Goal: Task Accomplishment & Management: Use online tool/utility

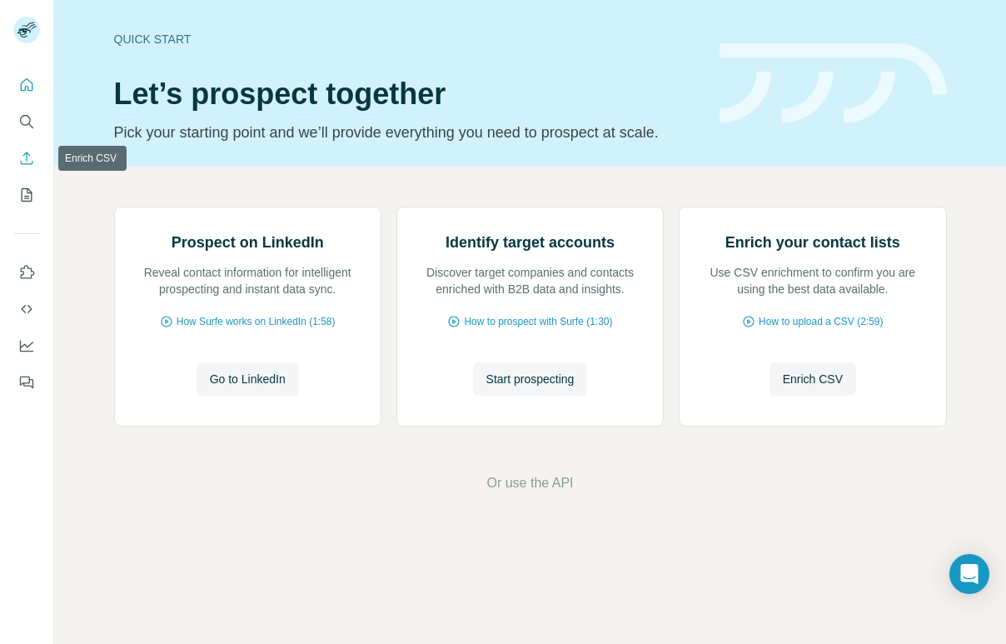
click at [36, 158] on button "Enrich CSV" at bounding box center [26, 158] width 27 height 30
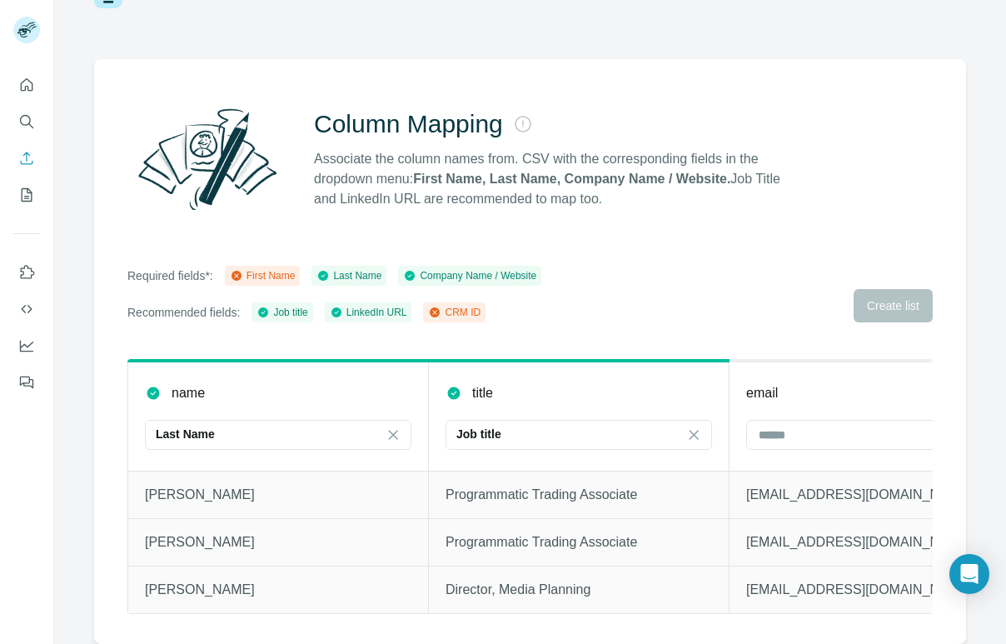
scroll to position [82, 0]
click at [313, 426] on div "Last Name" at bounding box center [268, 434] width 225 height 17
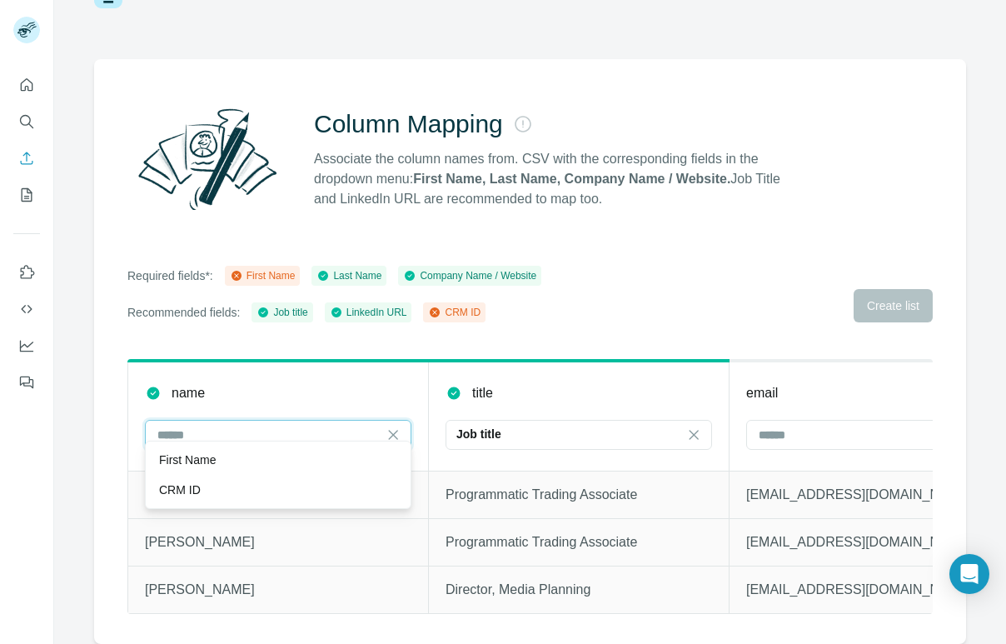
scroll to position [0, 0]
click at [581, 276] on div "Required fields*: First Name Last Name Company Name / Website Recommended field…" at bounding box center [530, 294] width 806 height 57
click at [431, 306] on div "Job title LinkedIn URL CRM ID" at bounding box center [369, 312] width 234 height 20
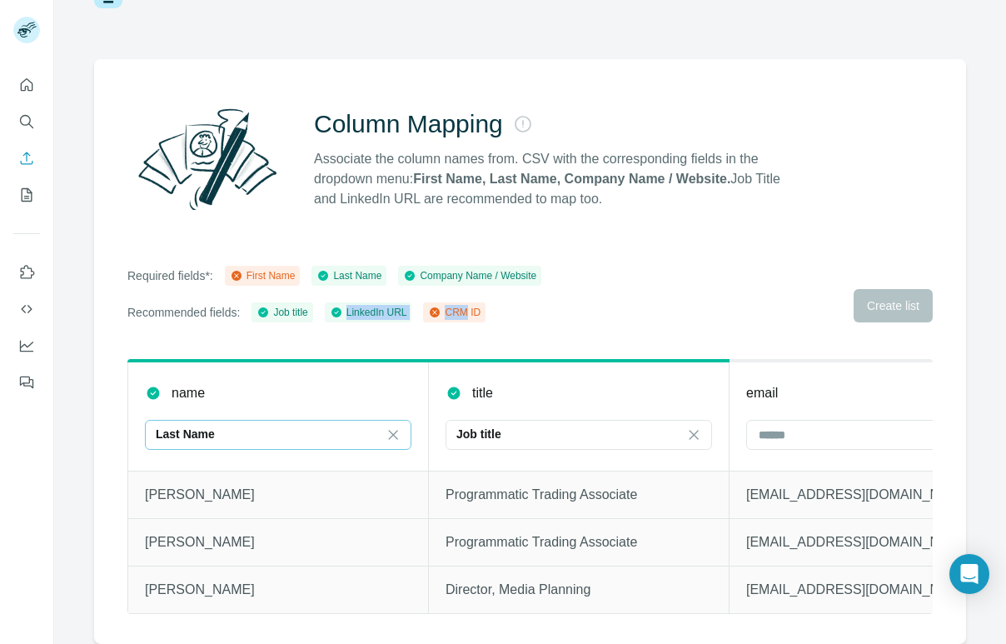
drag, startPoint x: 431, startPoint y: 306, endPoint x: 343, endPoint y: 287, distance: 89.4
click at [343, 287] on div "Required fields*: First Name Last Name Company Name / Website Recommended field…" at bounding box center [334, 294] width 414 height 57
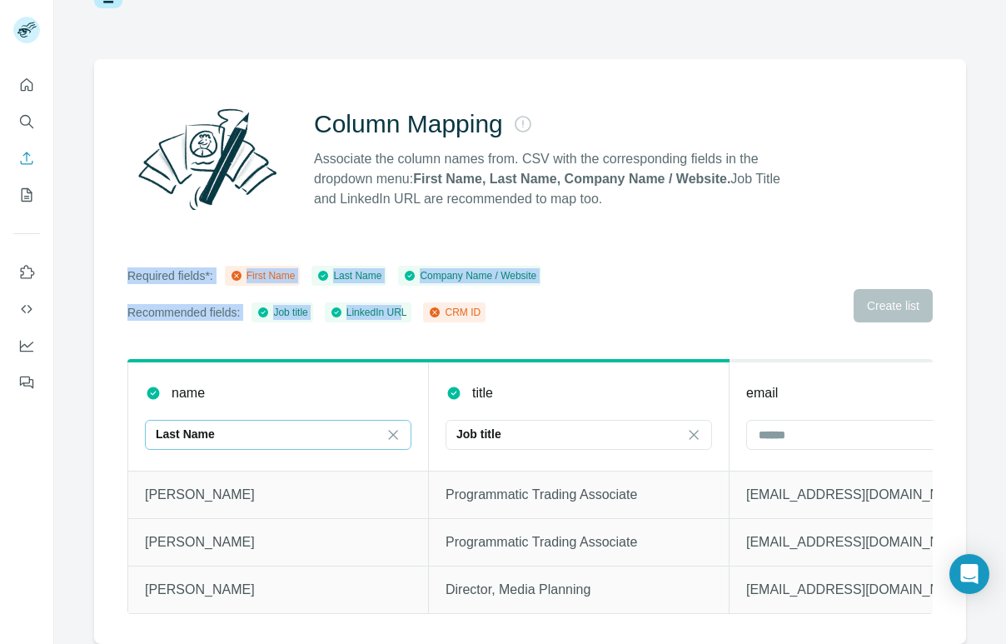
drag, startPoint x: 416, startPoint y: 295, endPoint x: 159, endPoint y: 251, distance: 260.4
click at [158, 250] on div "Column Mapping Associate the column names from. CSV with the corresponding fiel…" at bounding box center [530, 351] width 872 height 585
copy div "Required fields*: First Name Last Name Company Name / Website Recommended field…"
click at [18, 182] on button "My lists" at bounding box center [26, 195] width 27 height 30
click at [25, 156] on icon "Enrich CSV" at bounding box center [26, 158] width 17 height 17
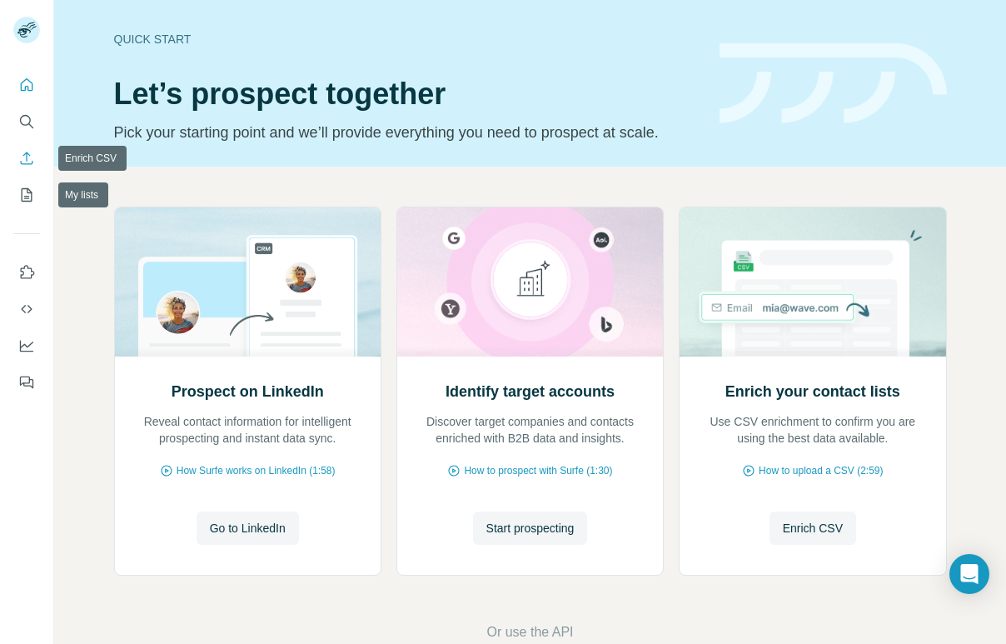
click at [28, 148] on button "Enrich CSV" at bounding box center [26, 158] width 27 height 30
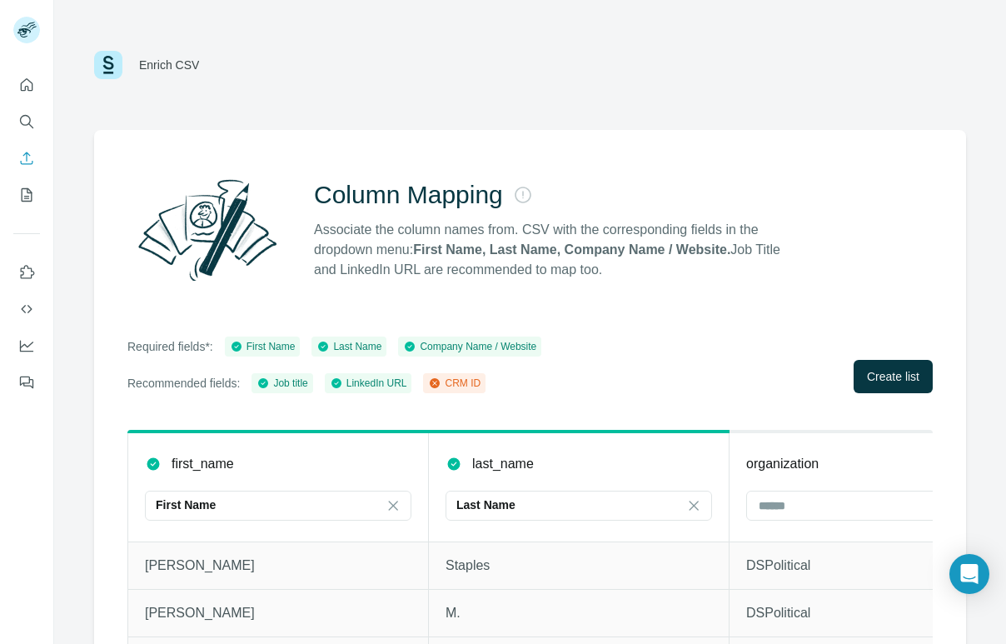
click at [516, 315] on div "Column Mapping Associate the column names from. CSV with the corresponding fiel…" at bounding box center [530, 422] width 872 height 585
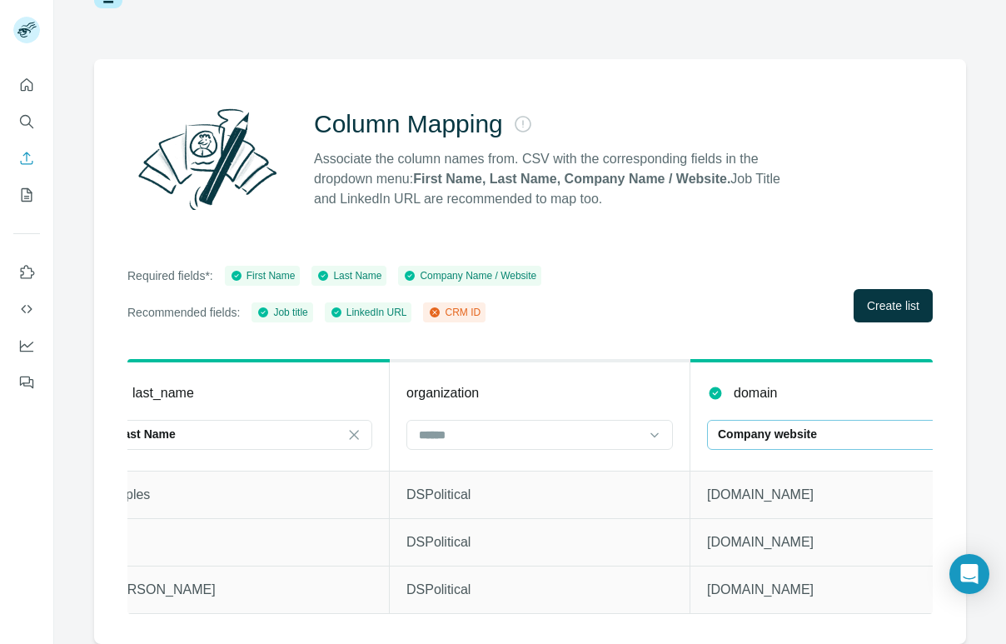
scroll to position [0, 417]
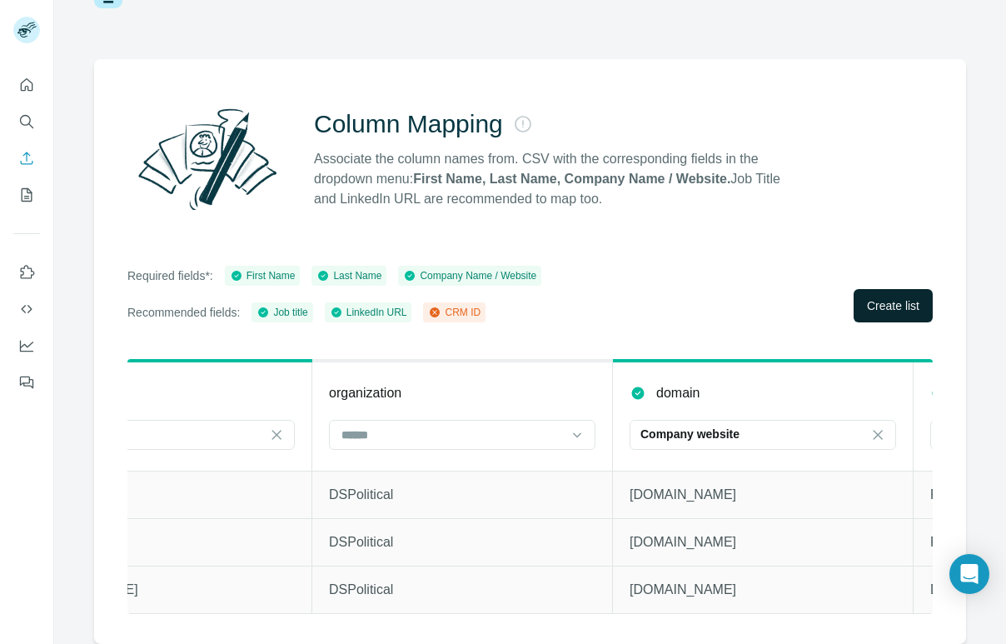
click at [868, 297] on span "Create list" at bounding box center [893, 305] width 52 height 17
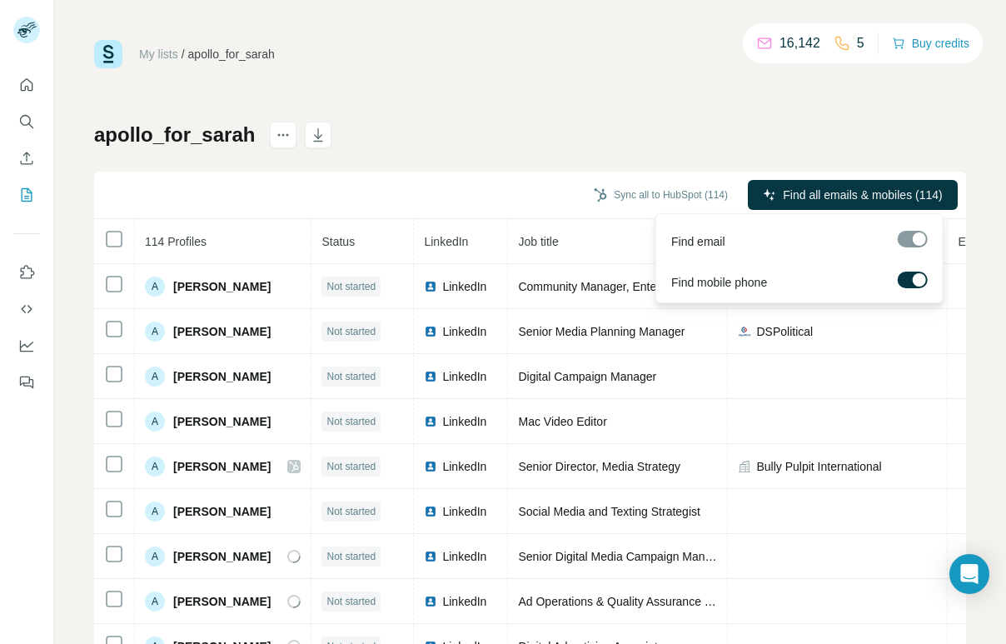
click at [911, 277] on label at bounding box center [913, 280] width 30 height 17
click at [913, 277] on label at bounding box center [913, 280] width 30 height 17
click at [864, 189] on span "Find all emails & mobiles (114)" at bounding box center [862, 195] width 159 height 17
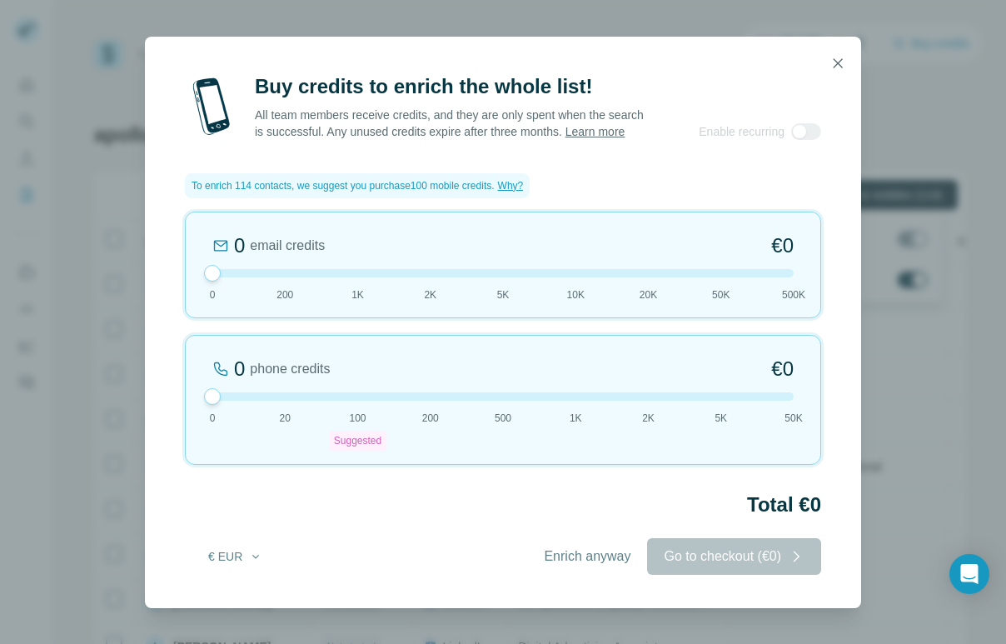
drag, startPoint x: 359, startPoint y: 396, endPoint x: 240, endPoint y: 392, distance: 119.2
click at [240, 392] on div "0 phone credits €0 0 20 100 Suggested 200 500 1K 2K 5K 50K" at bounding box center [503, 400] width 636 height 130
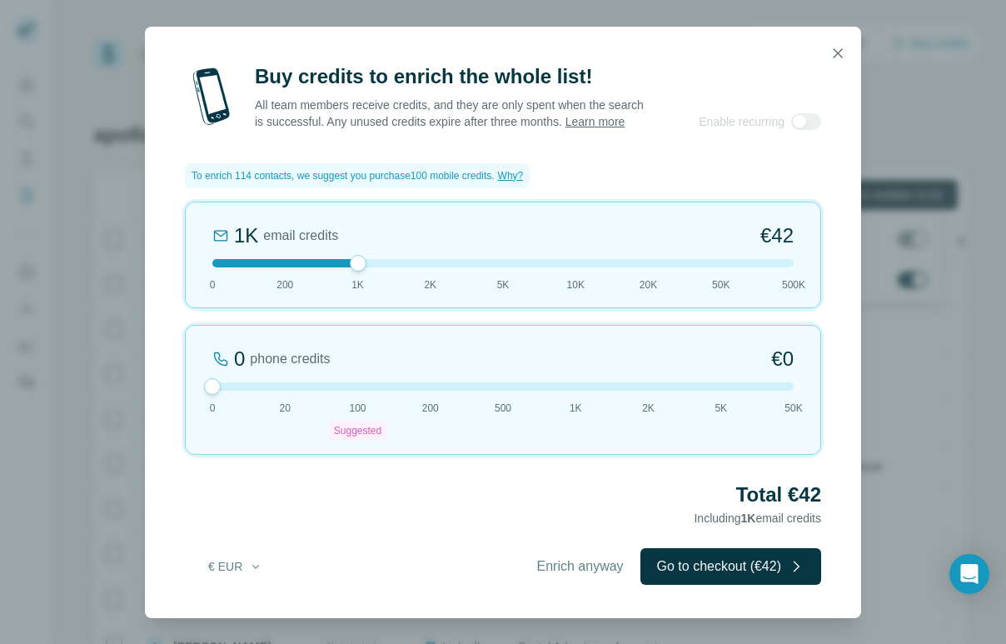
drag, startPoint x: 215, startPoint y: 286, endPoint x: 344, endPoint y: 287, distance: 129.1
click at [345, 287] on div "1K email credits €42 0 200 1K 2K 5K 10K 20K 50K 500K" at bounding box center [503, 255] width 636 height 107
click at [818, 59] on div at bounding box center [503, 53] width 716 height 53
click at [829, 55] on button "button" at bounding box center [837, 53] width 33 height 33
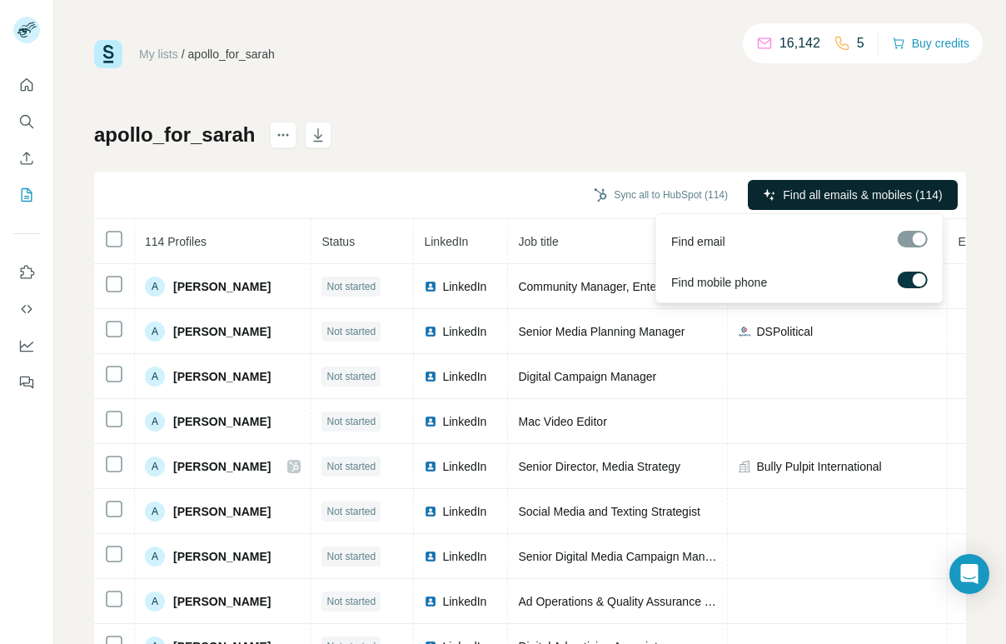
click at [826, 87] on div "My lists / apollo_for_sarah 16,142 5 Buy credits apollo_for_sarah Sync all to H…" at bounding box center [530, 349] width 872 height 619
click at [591, 128] on div "apollo_for_sarah Sync all to HubSpot (114) Find all emails & mobiles (114) 114 …" at bounding box center [530, 390] width 872 height 537
click at [494, 143] on div "apollo_for_sarah Sync all to HubSpot (114) Find all emails & mobiles (114) 114 …" at bounding box center [530, 390] width 872 height 537
